Goal: Find specific page/section: Find specific page/section

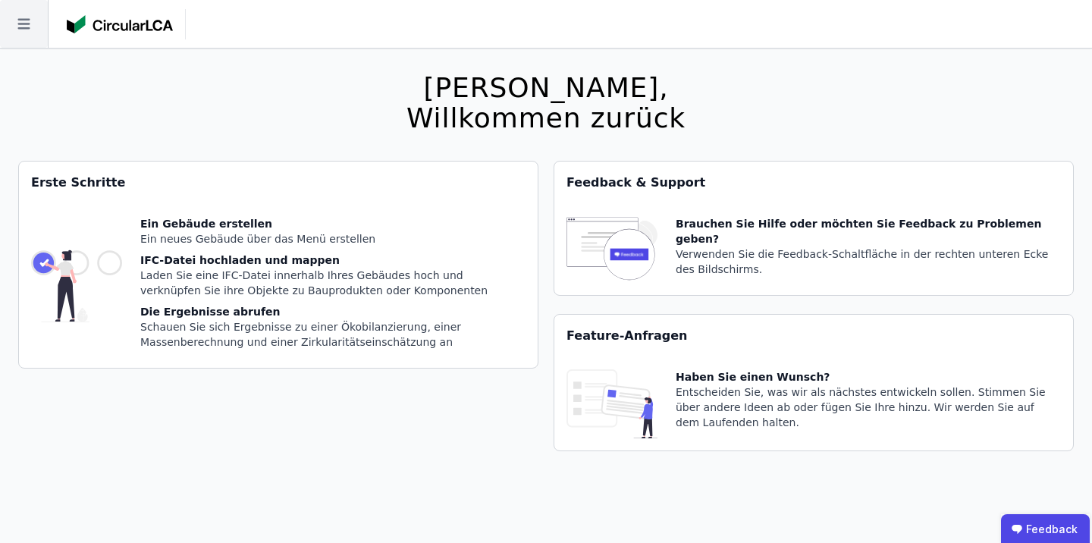
click at [16, 23] on icon at bounding box center [24, 24] width 48 height 48
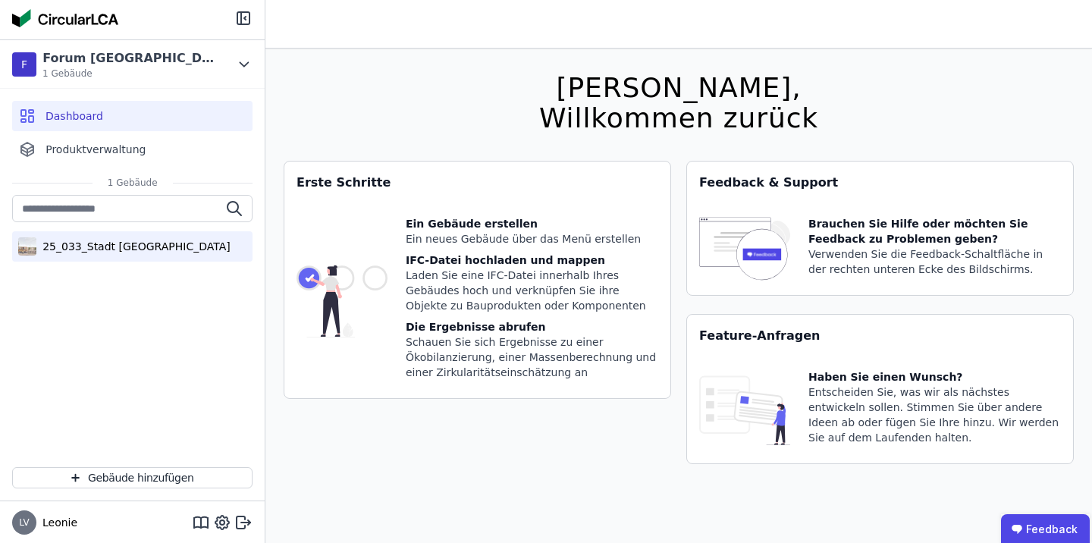
click at [100, 242] on div "25_033_Stadt [GEOGRAPHIC_DATA]" at bounding box center [132, 246] width 193 height 15
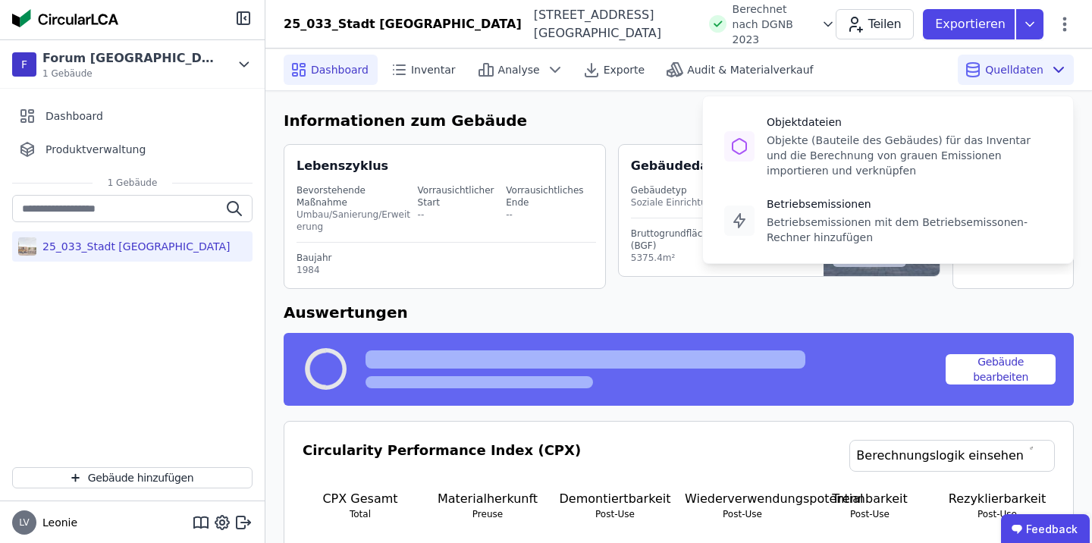
click at [1006, 71] on span "Quelldaten" at bounding box center [1014, 69] width 58 height 15
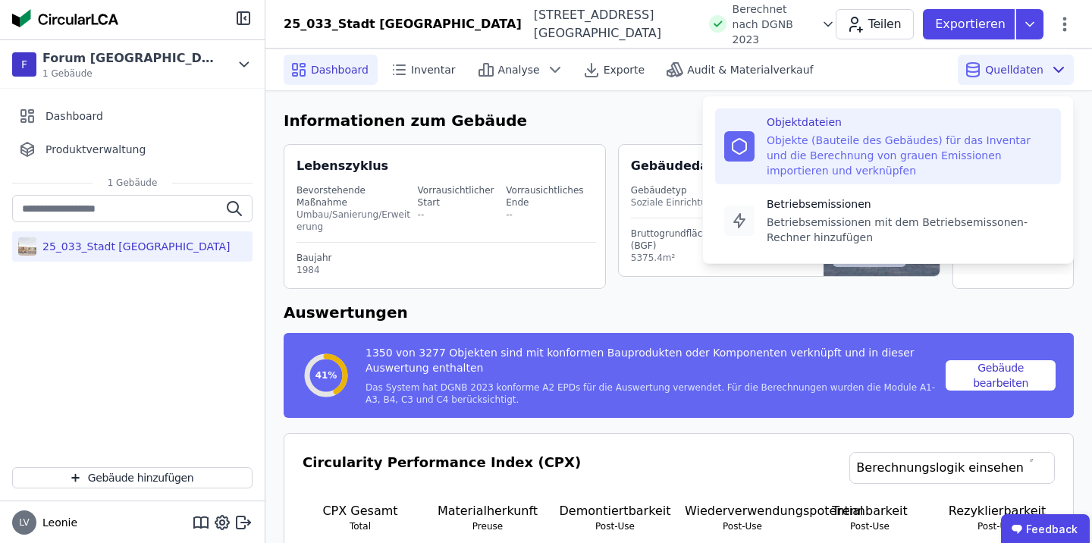
click at [880, 137] on div "Objekte (Bauteile des Gebäudes) für das Inventar und die Berechnung von grauen …" at bounding box center [909, 156] width 285 height 46
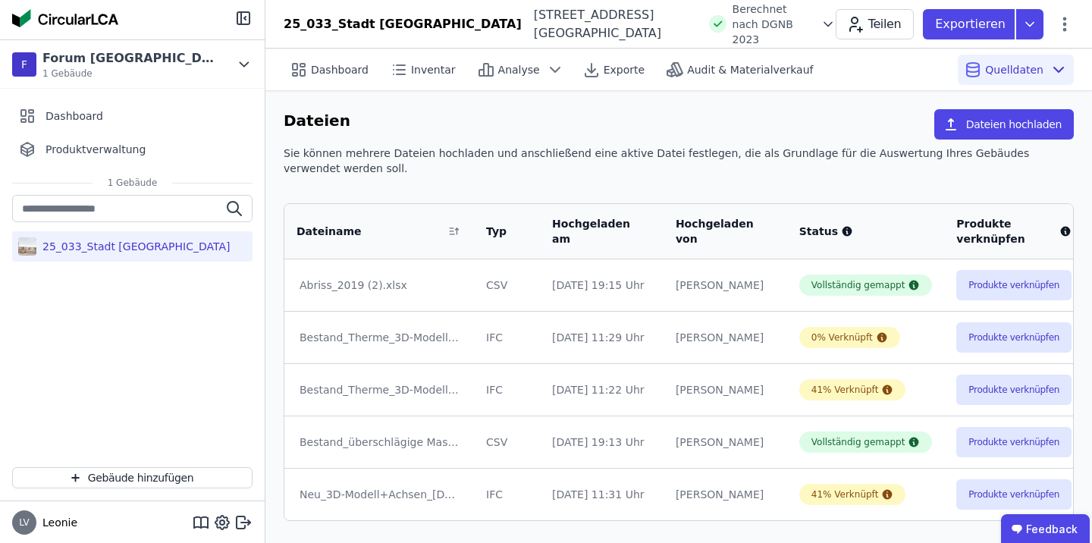
scroll to position [1, 0]
click at [990, 494] on button "Produkte verknüpfen" at bounding box center [1013, 494] width 115 height 30
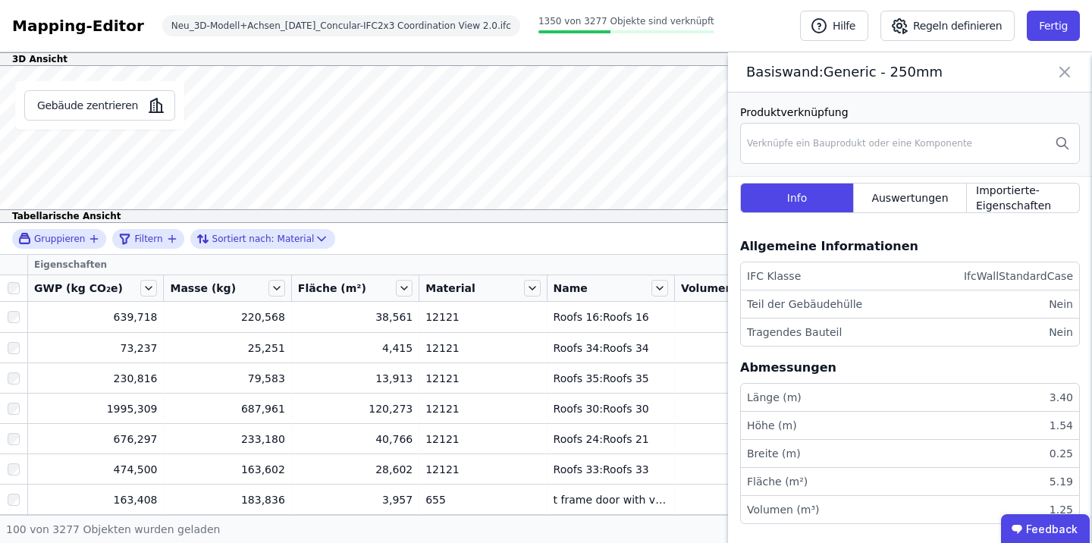
click at [1071, 76] on icon at bounding box center [1065, 71] width 18 height 21
